Goal: Task Accomplishment & Management: Understand process/instructions

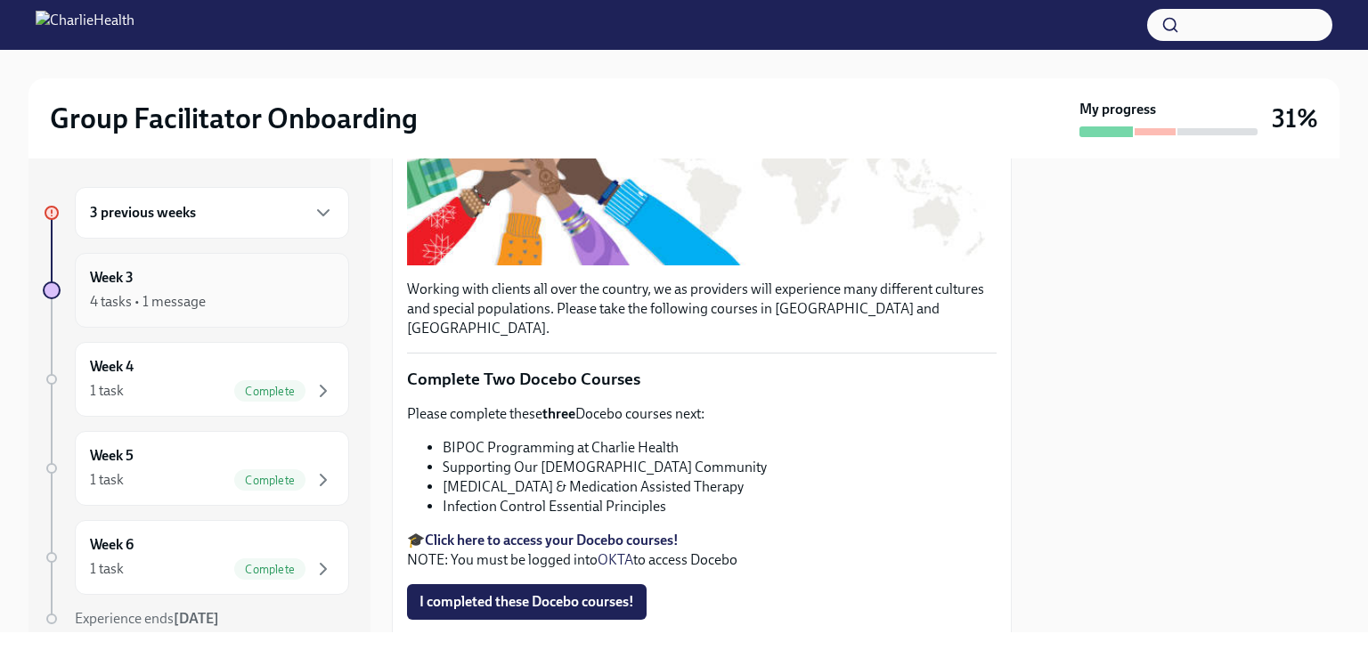
scroll to position [356, 0]
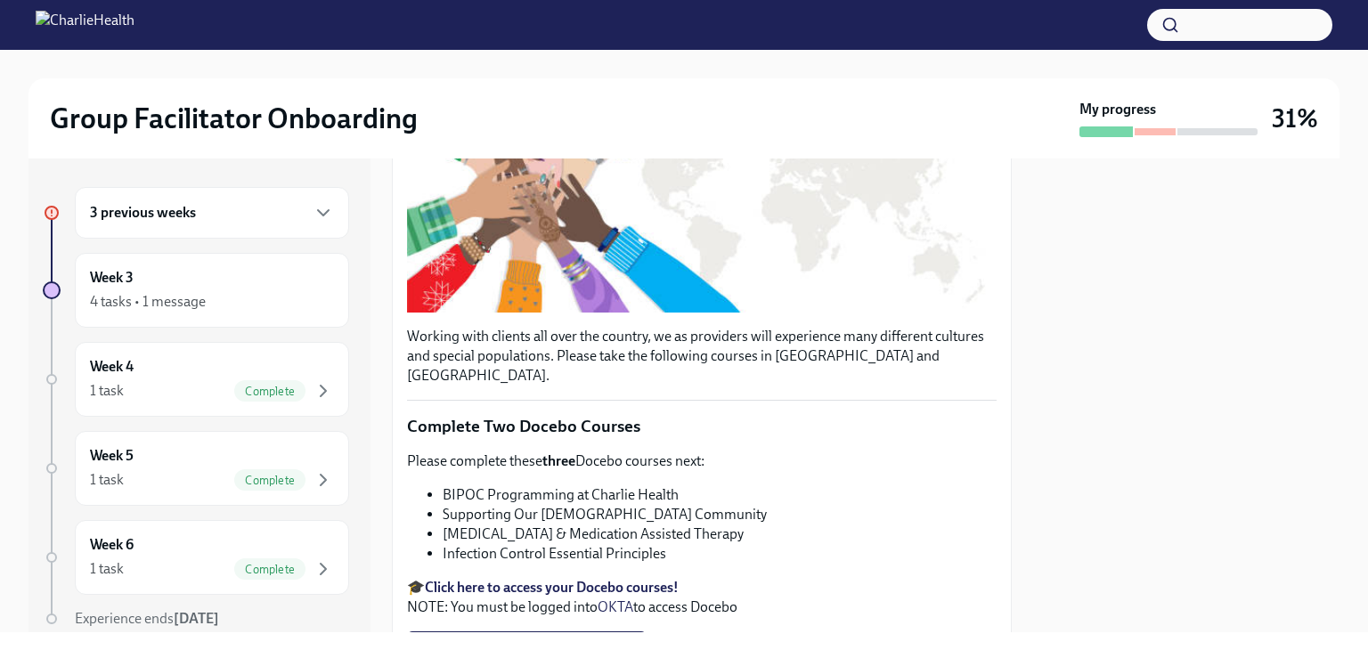
click at [192, 224] on div "3 previous weeks" at bounding box center [212, 213] width 274 height 52
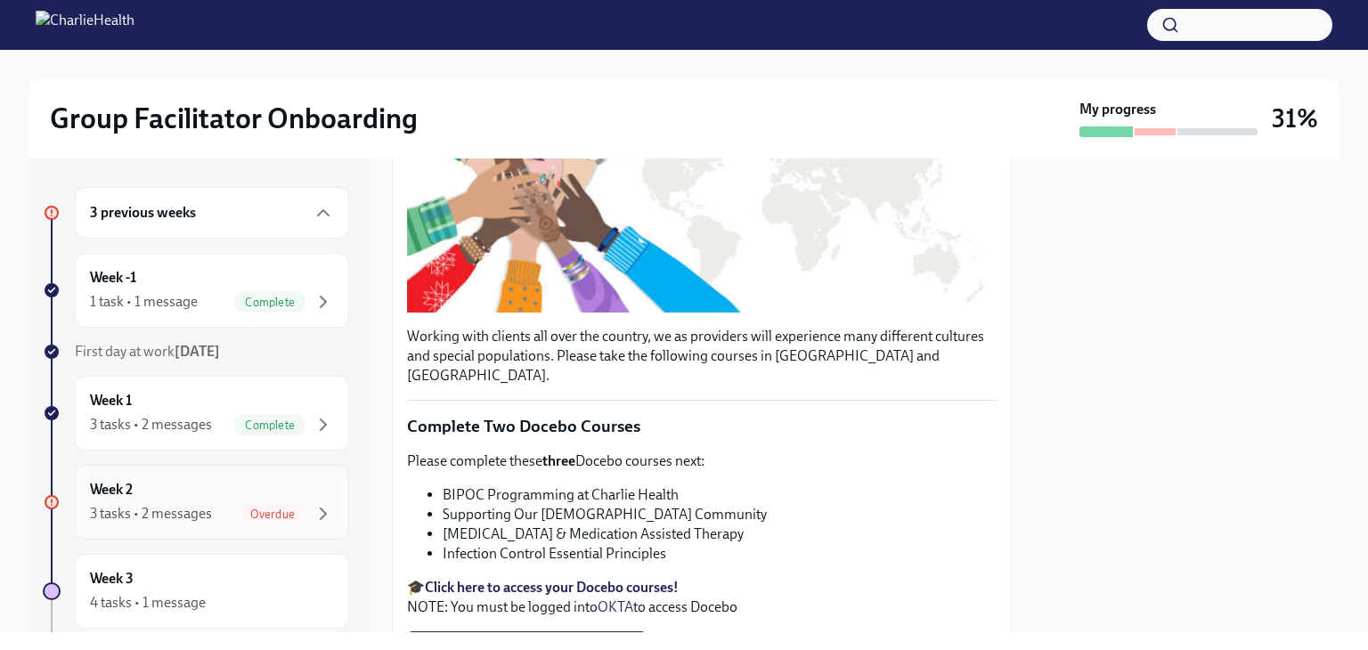
click at [244, 509] on span "Overdue" at bounding box center [273, 514] width 66 height 13
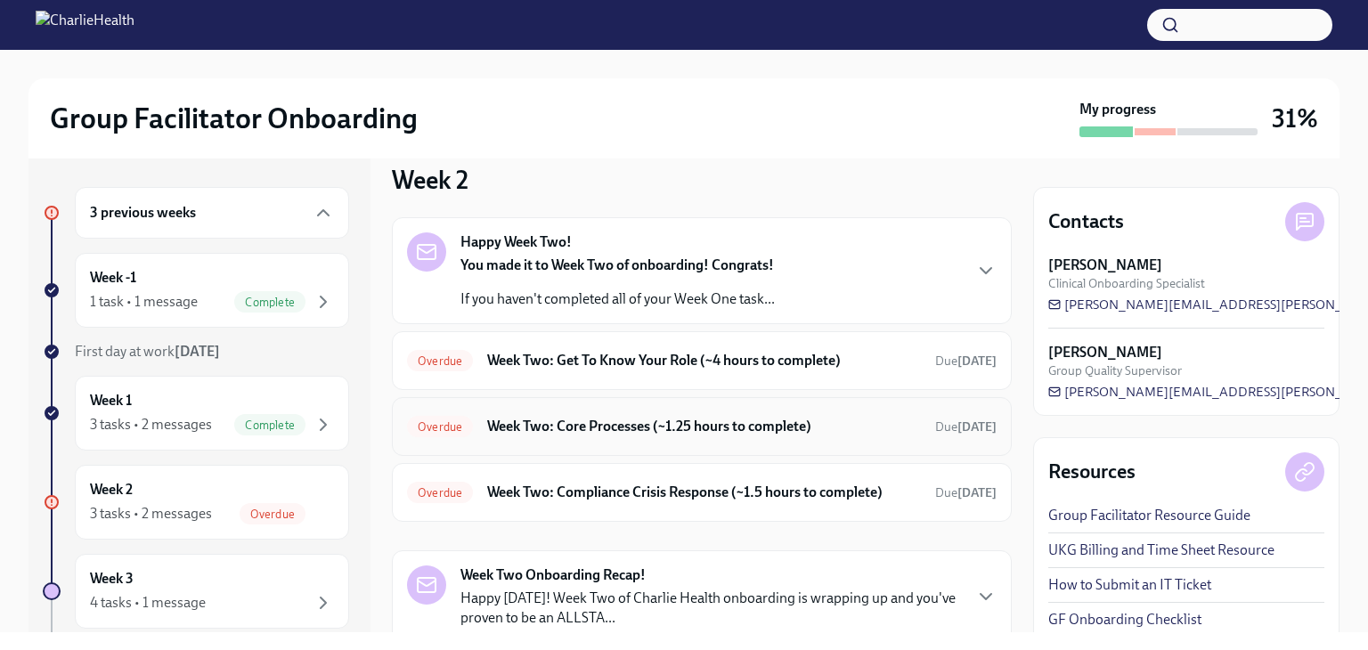
scroll to position [89, 0]
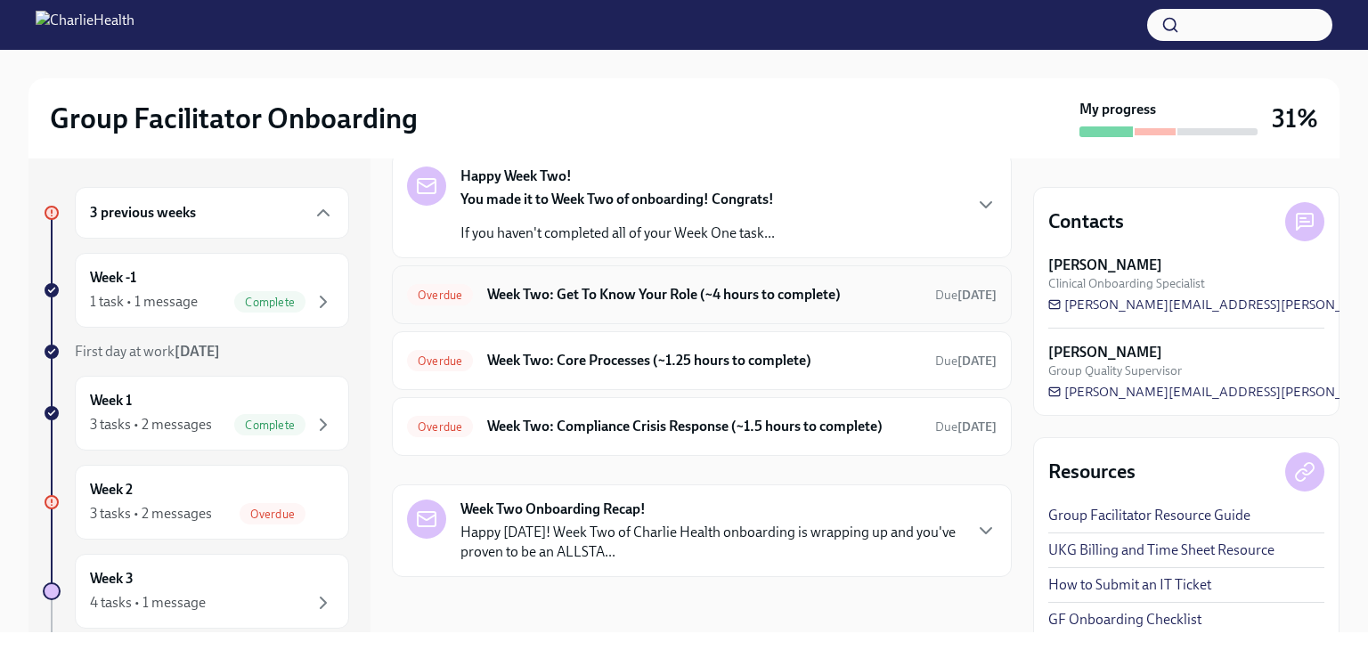
click at [794, 282] on div "Overdue Week Two: Get To Know Your Role (~4 hours to complete) Due [DATE]" at bounding box center [701, 294] width 589 height 28
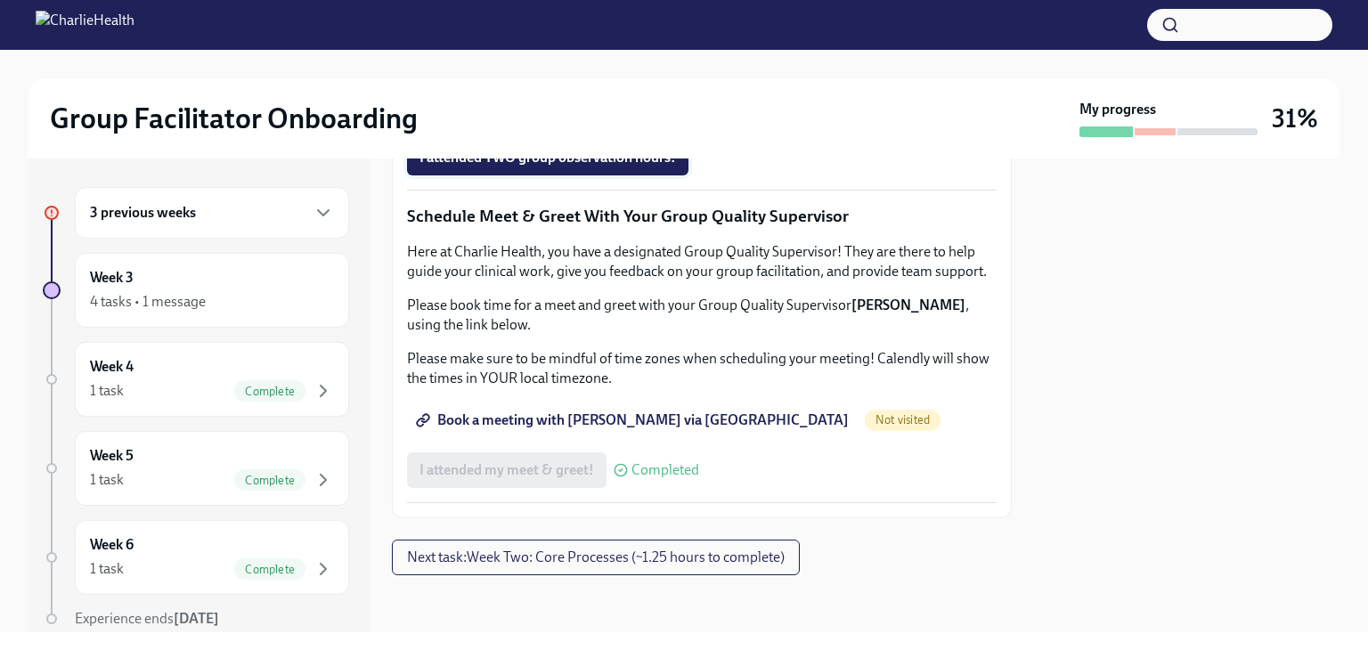
scroll to position [1781, 0]
click at [652, 557] on span "Next task : Week Two: Core Processes (~1.25 hours to complete)" at bounding box center [596, 558] width 378 height 18
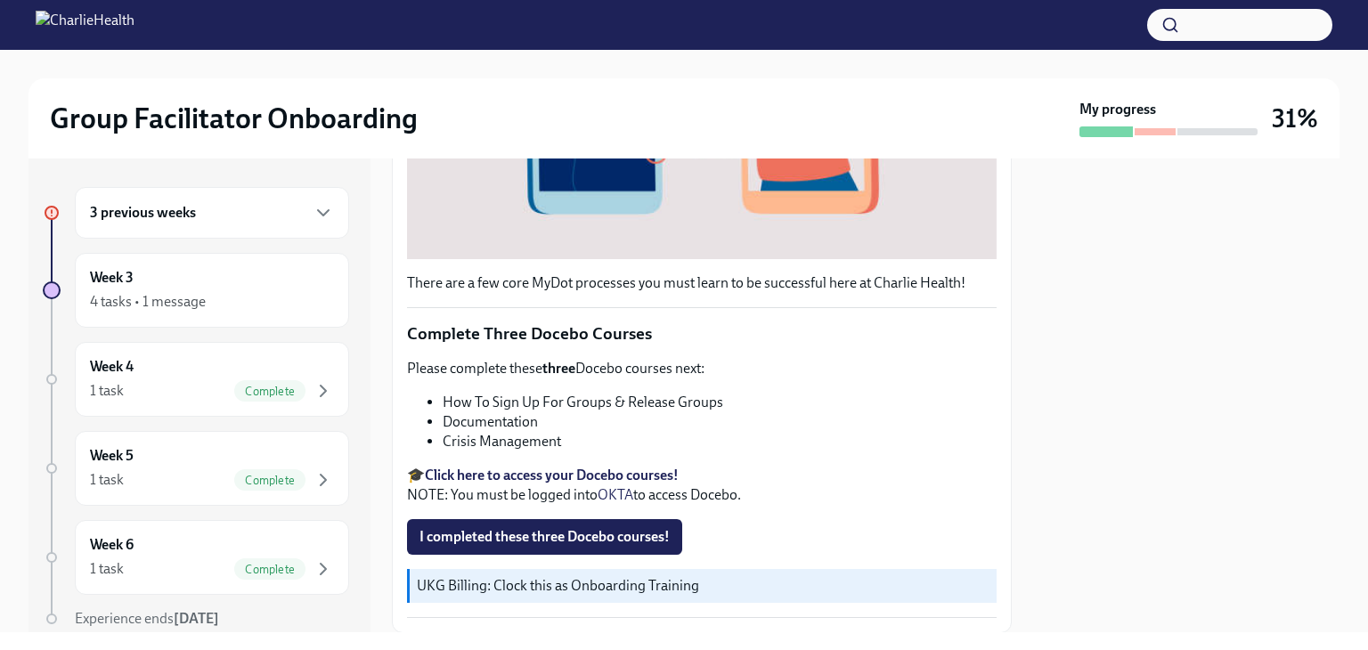
scroll to position [623, 0]
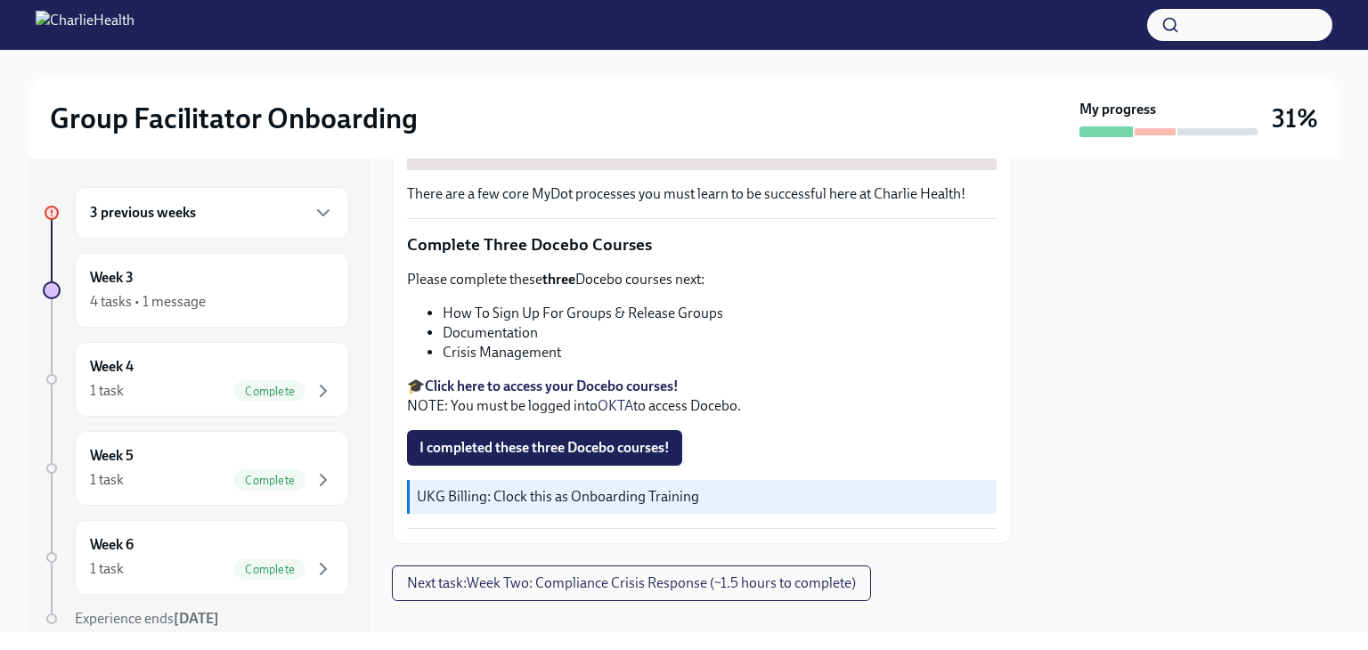
click at [1301, 426] on div at bounding box center [1186, 395] width 306 height 474
